Goal: Task Accomplishment & Management: Manage account settings

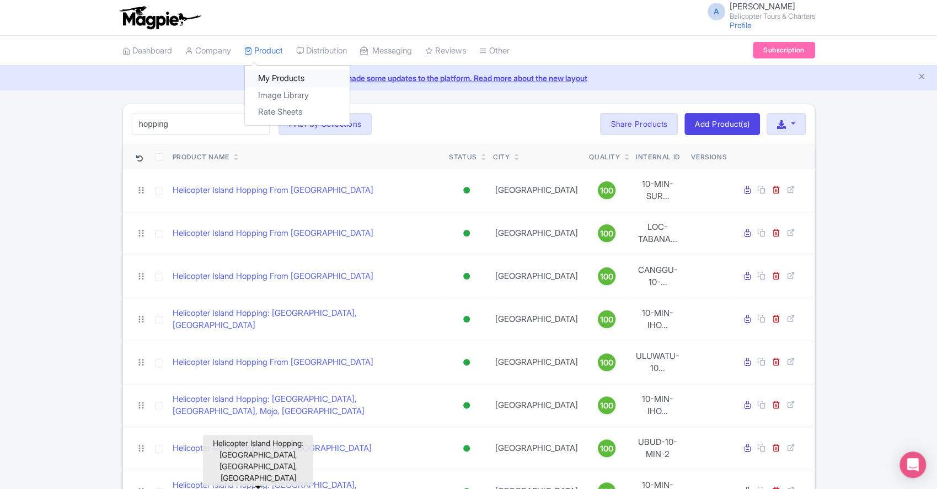
click at [285, 77] on link "My Products" at bounding box center [297, 78] width 105 height 17
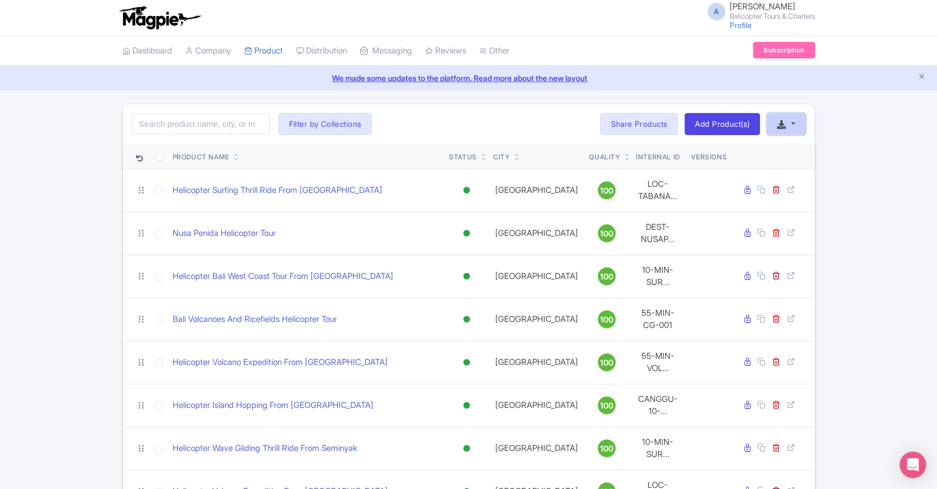
click at [786, 119] on button "button" at bounding box center [786, 124] width 39 height 22
click at [799, 155] on link "Download Product List" at bounding box center [821, 149] width 109 height 17
click at [211, 125] on input "search" at bounding box center [201, 124] width 138 height 21
paste input "Hopping"
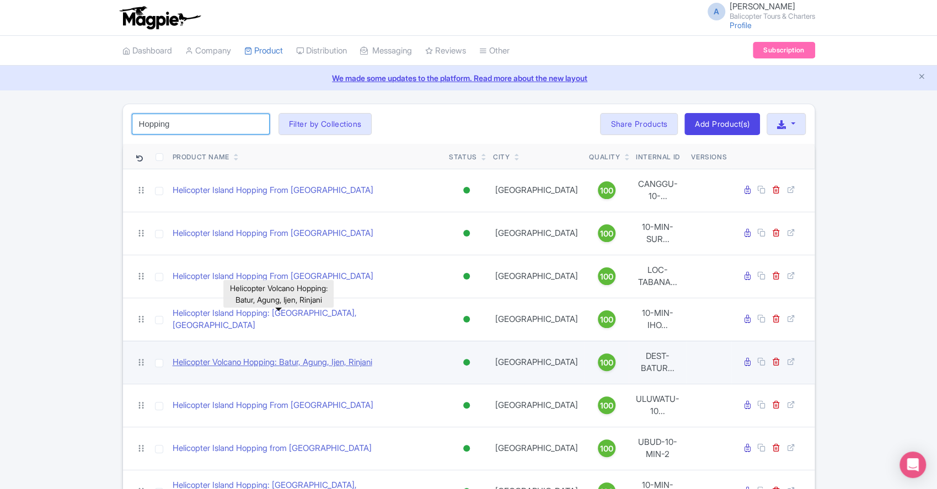
type input "Hopping"
click at [327, 356] on link "Helicopter Volcano Hopping: Batur, Agung, Ijen, Rinjani" at bounding box center [273, 362] width 200 height 13
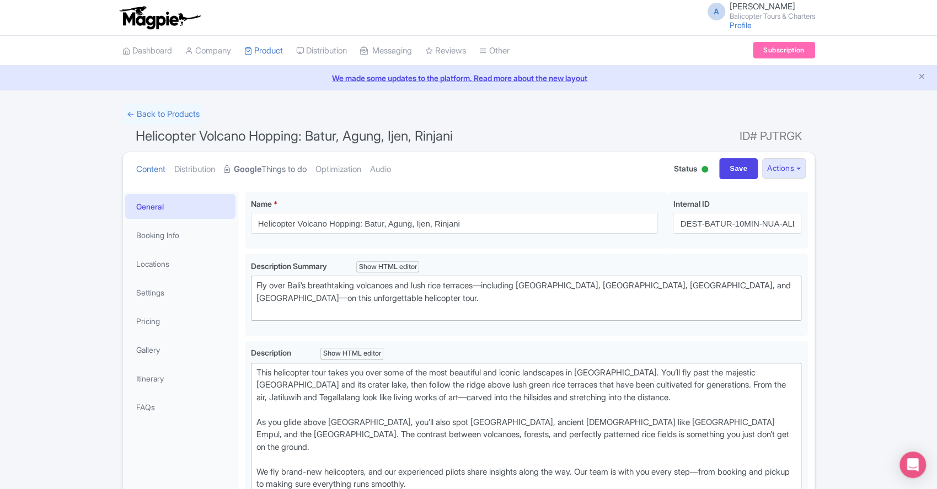
click at [276, 174] on link "Google Things to do" at bounding box center [265, 169] width 83 height 35
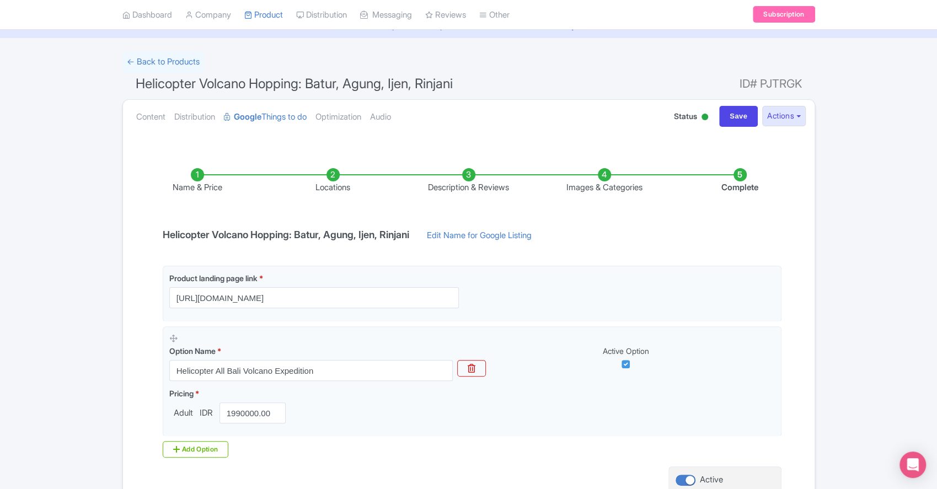
scroll to position [73, 0]
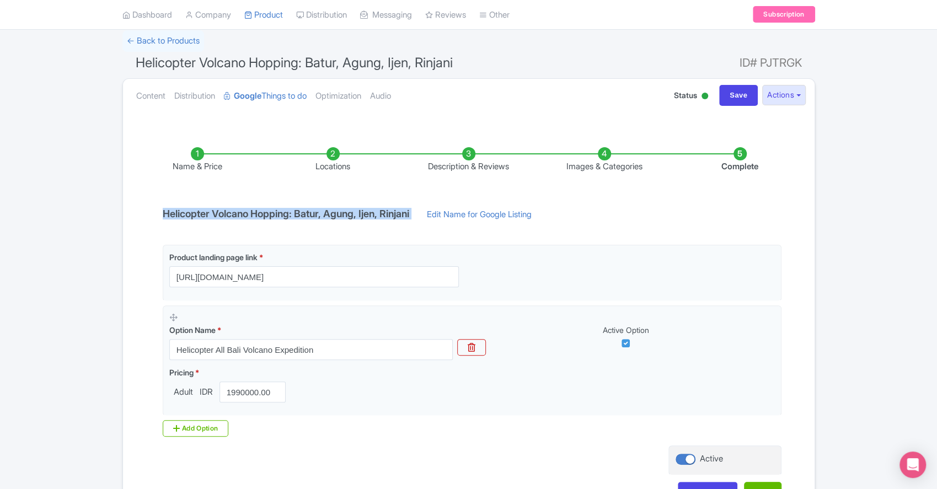
drag, startPoint x: 163, startPoint y: 213, endPoint x: 434, endPoint y: 205, distance: 271.5
click at [435, 204] on div "Name & Price Locations Description & Reviews Images & Categories Complete Helic…" at bounding box center [469, 319] width 678 height 389
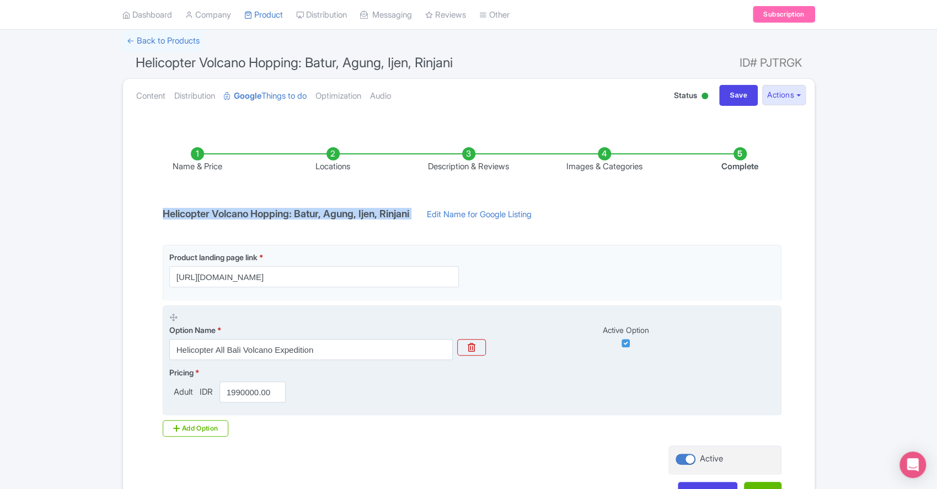
copy div "Helicopter Volcano Hopping: Batur, Agung, Ijen, Rinjani"
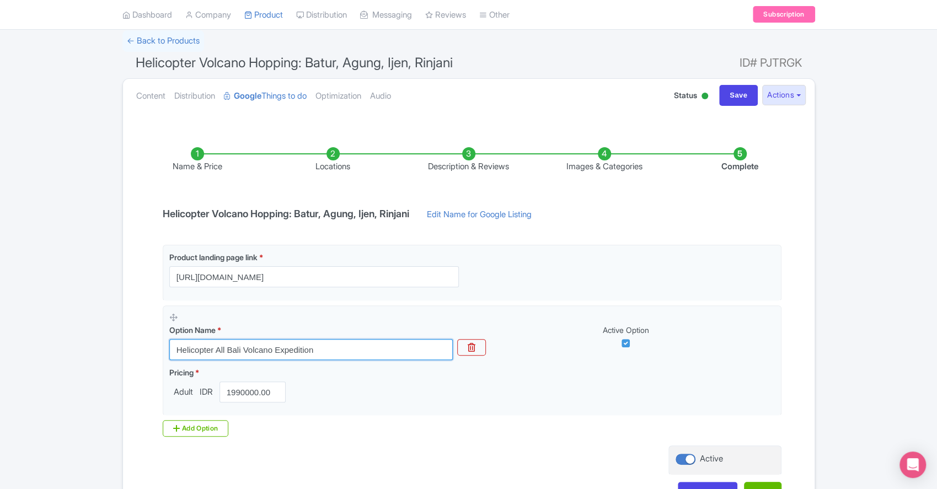
drag, startPoint x: 317, startPoint y: 350, endPoint x: 105, endPoint y: 350, distance: 211.8
click at [105, 350] on div "← Back to Products Helicopter Volcano Hopping: Batur, Agung, Ijen, Rinjani ID# …" at bounding box center [468, 275] width 937 height 491
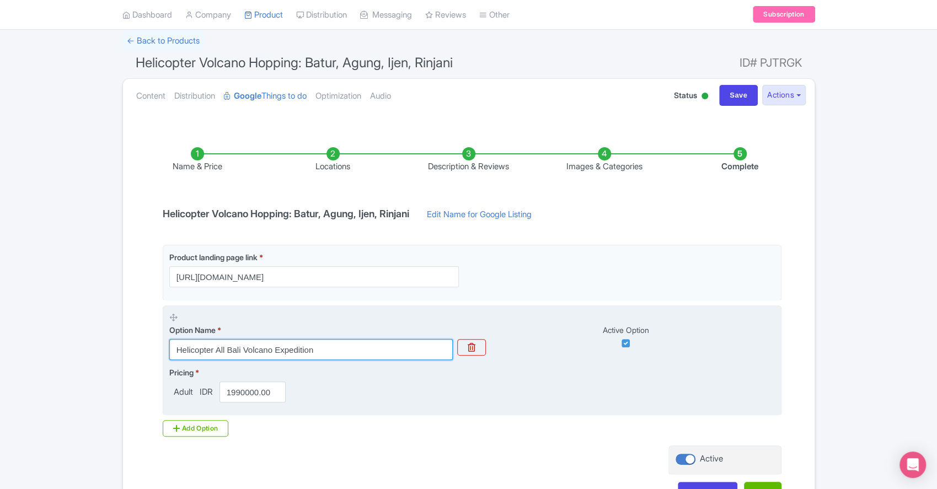
paste input "Volcano Hopping: Batur, Agung, Ijen, Rinjani"
type input "Helicopter Volcano Hopping: Batur, Agung, Ijen, Rinjani"
click at [507, 388] on div "Pricing * Adult IDR 1990000.00" at bounding box center [472, 385] width 606 height 36
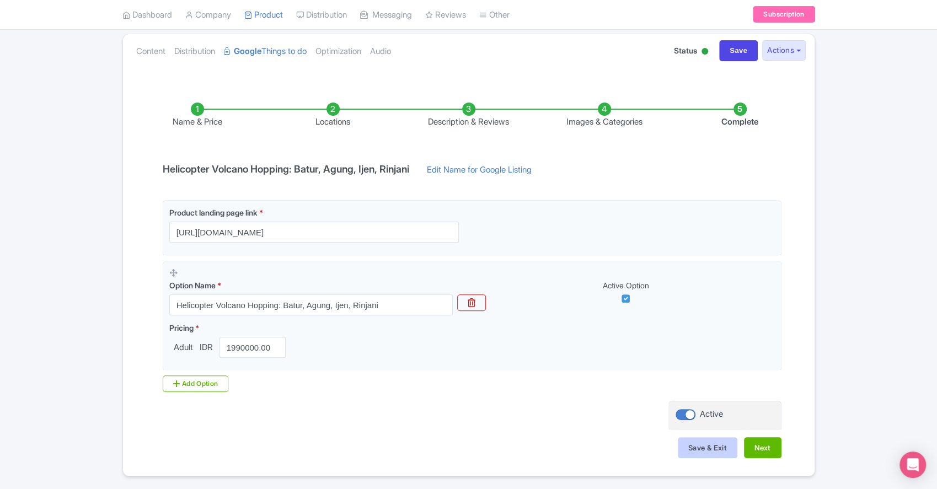
scroll to position [152, 0]
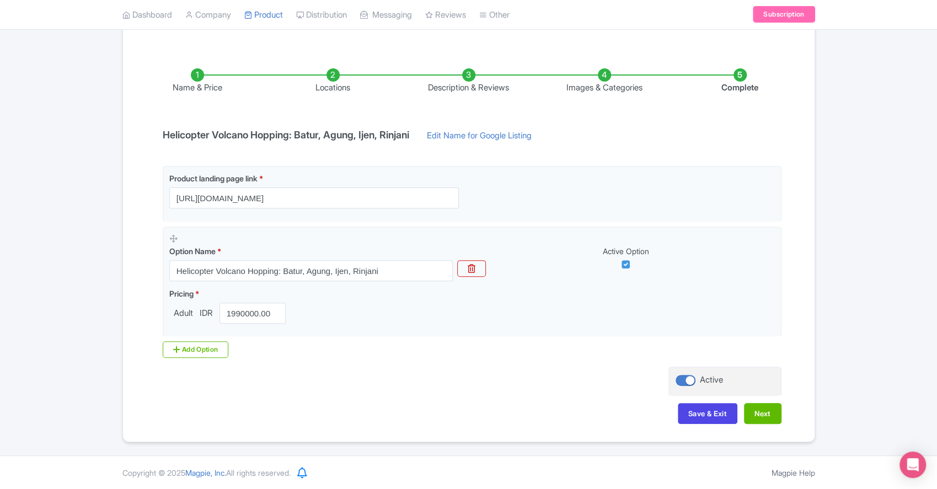
click at [781, 409] on div "Name & Price Locations Description & Reviews Images & Categories Complete Helic…" at bounding box center [469, 240] width 678 height 389
click at [772, 410] on button "Next" at bounding box center [763, 413] width 38 height 21
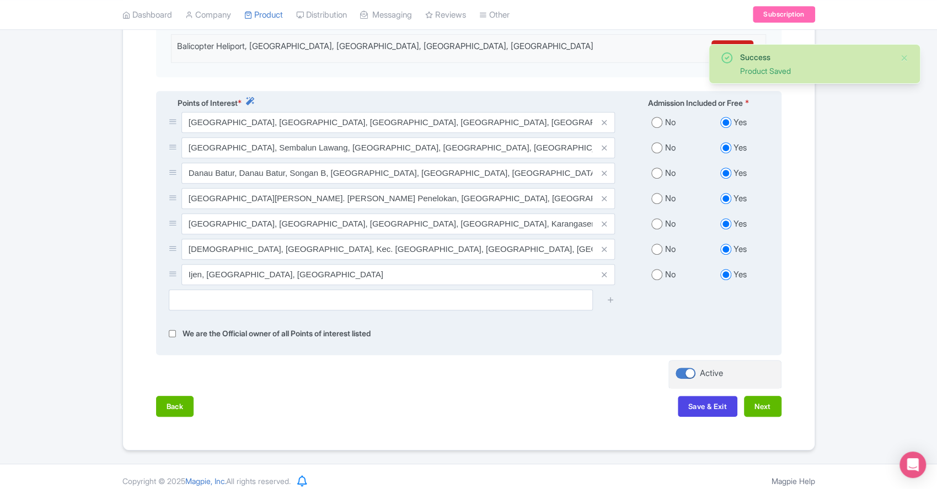
scroll to position [382, 0]
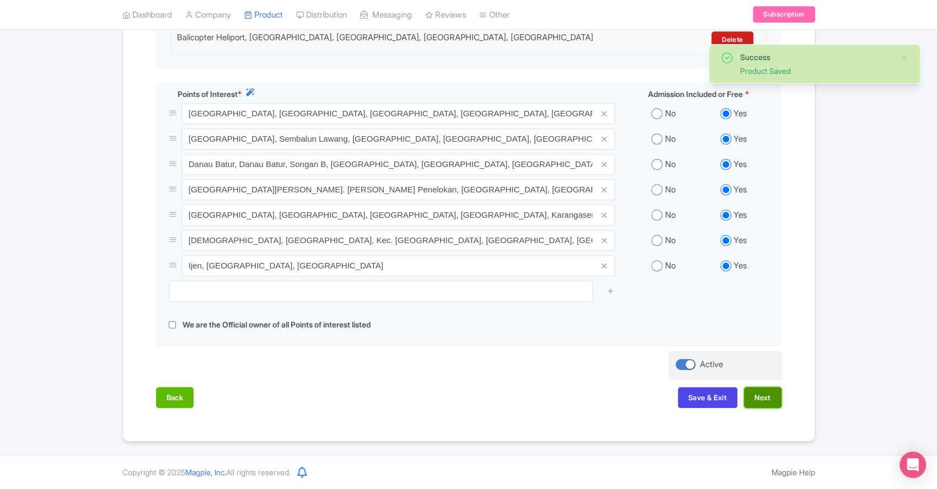
click at [769, 400] on button "Next" at bounding box center [763, 397] width 38 height 21
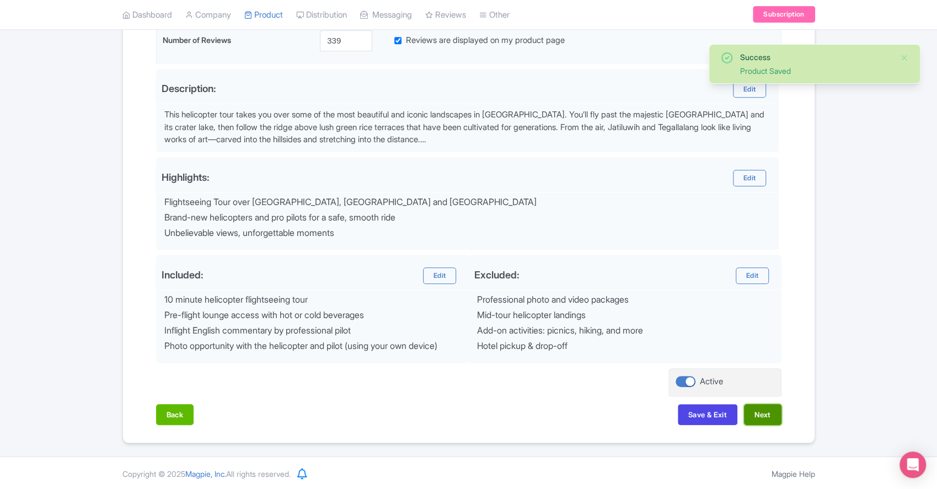
click at [766, 415] on button "Next" at bounding box center [763, 414] width 38 height 21
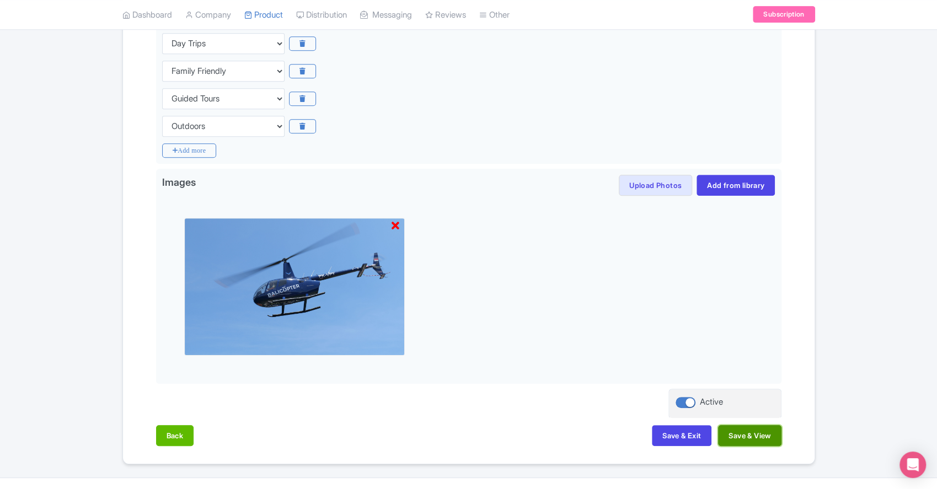
click at [750, 439] on button "Save & View" at bounding box center [749, 435] width 63 height 21
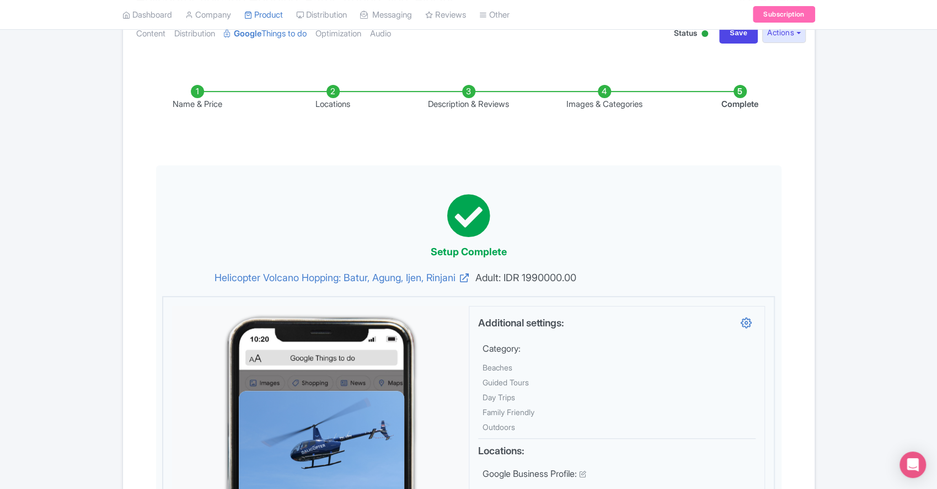
scroll to position [103, 0]
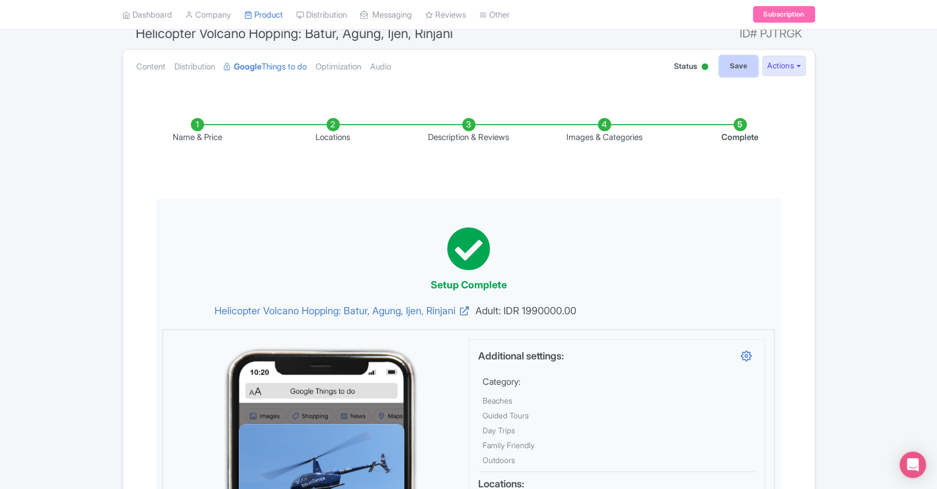
click at [731, 65] on input "Save" at bounding box center [738, 66] width 39 height 21
type input "Saving..."
